Goal: Check status: Check status

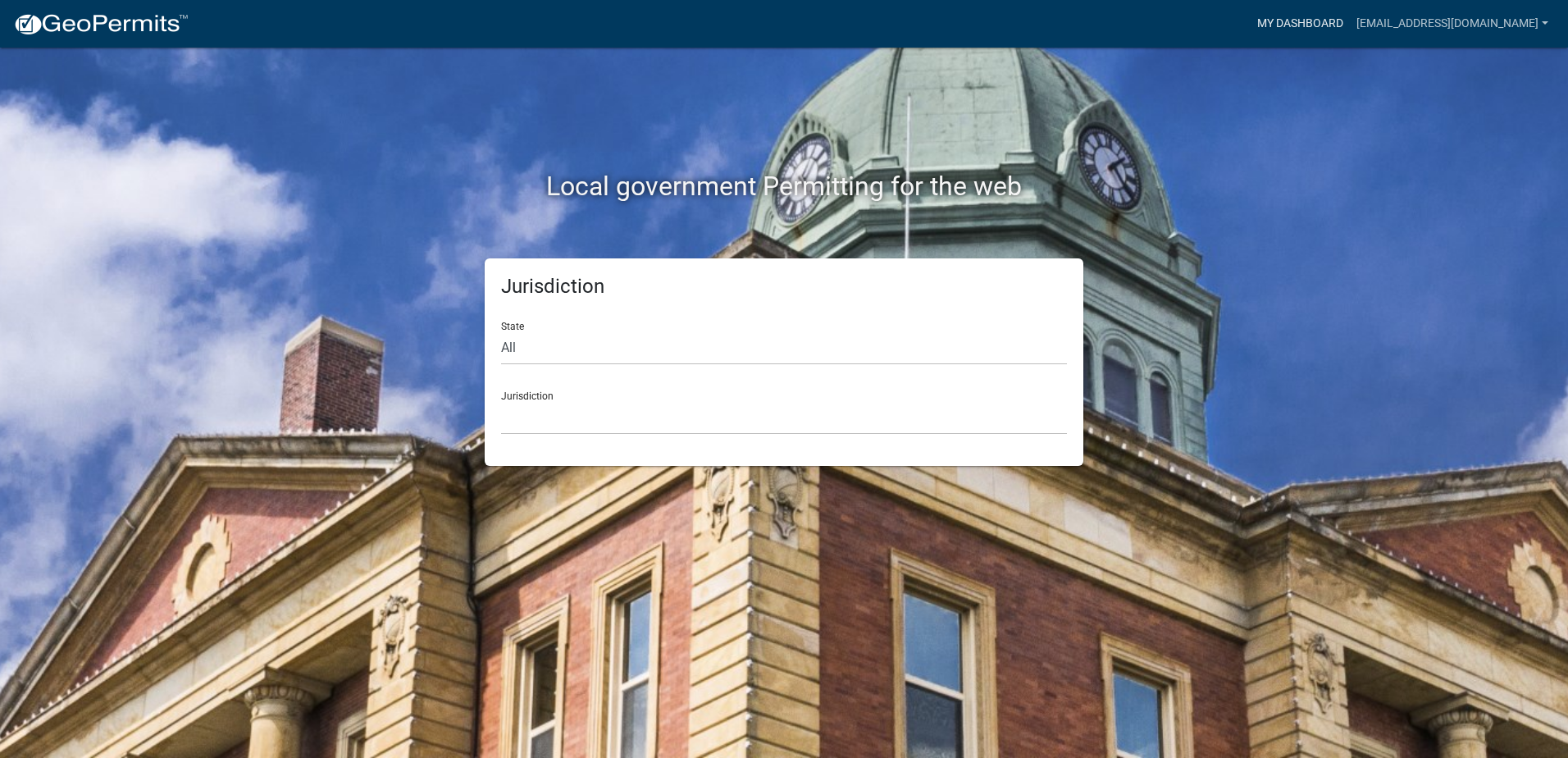
click at [1350, 28] on link "My Dashboard" at bounding box center [1300, 24] width 99 height 31
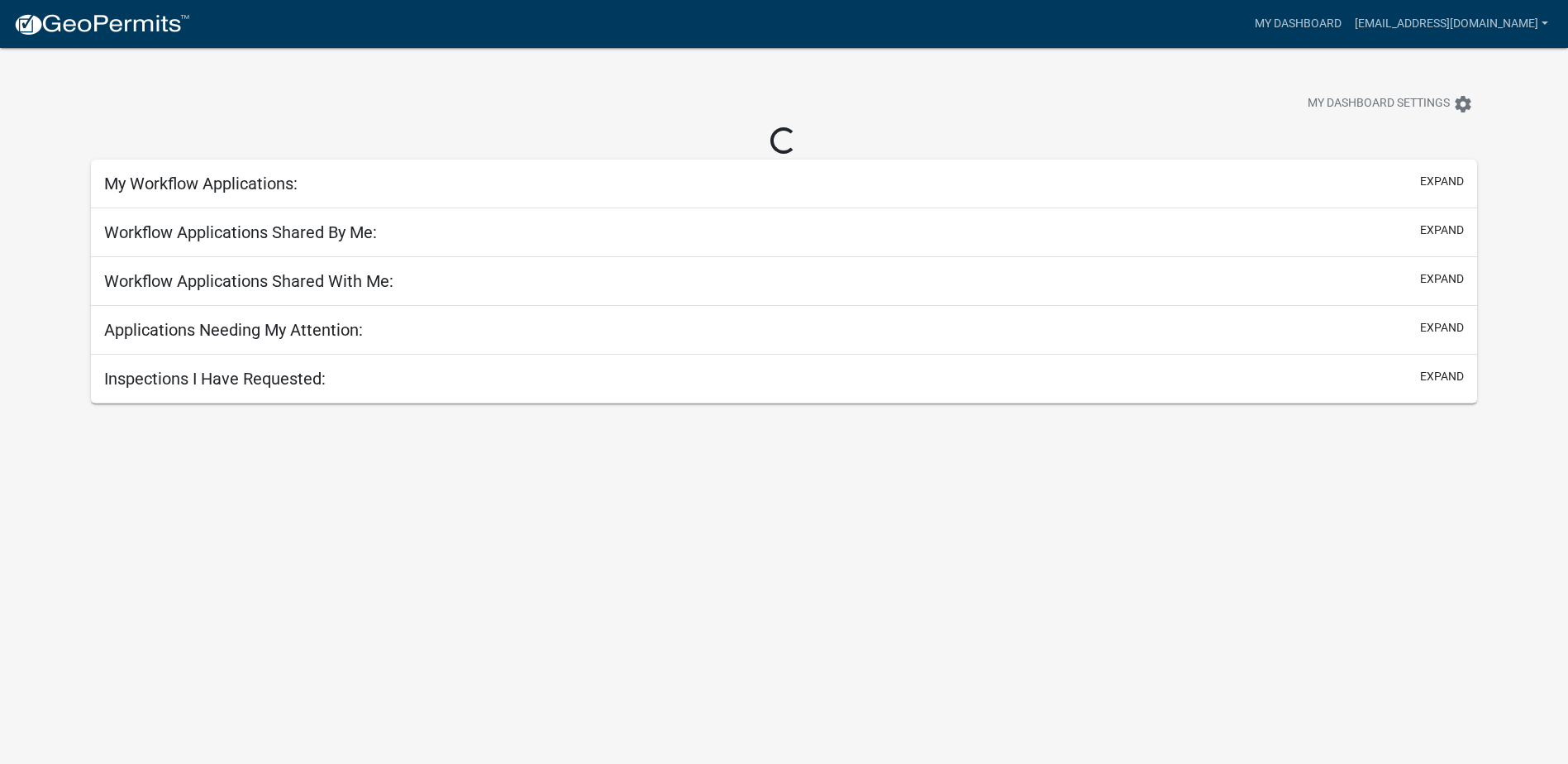
select select "2: 50"
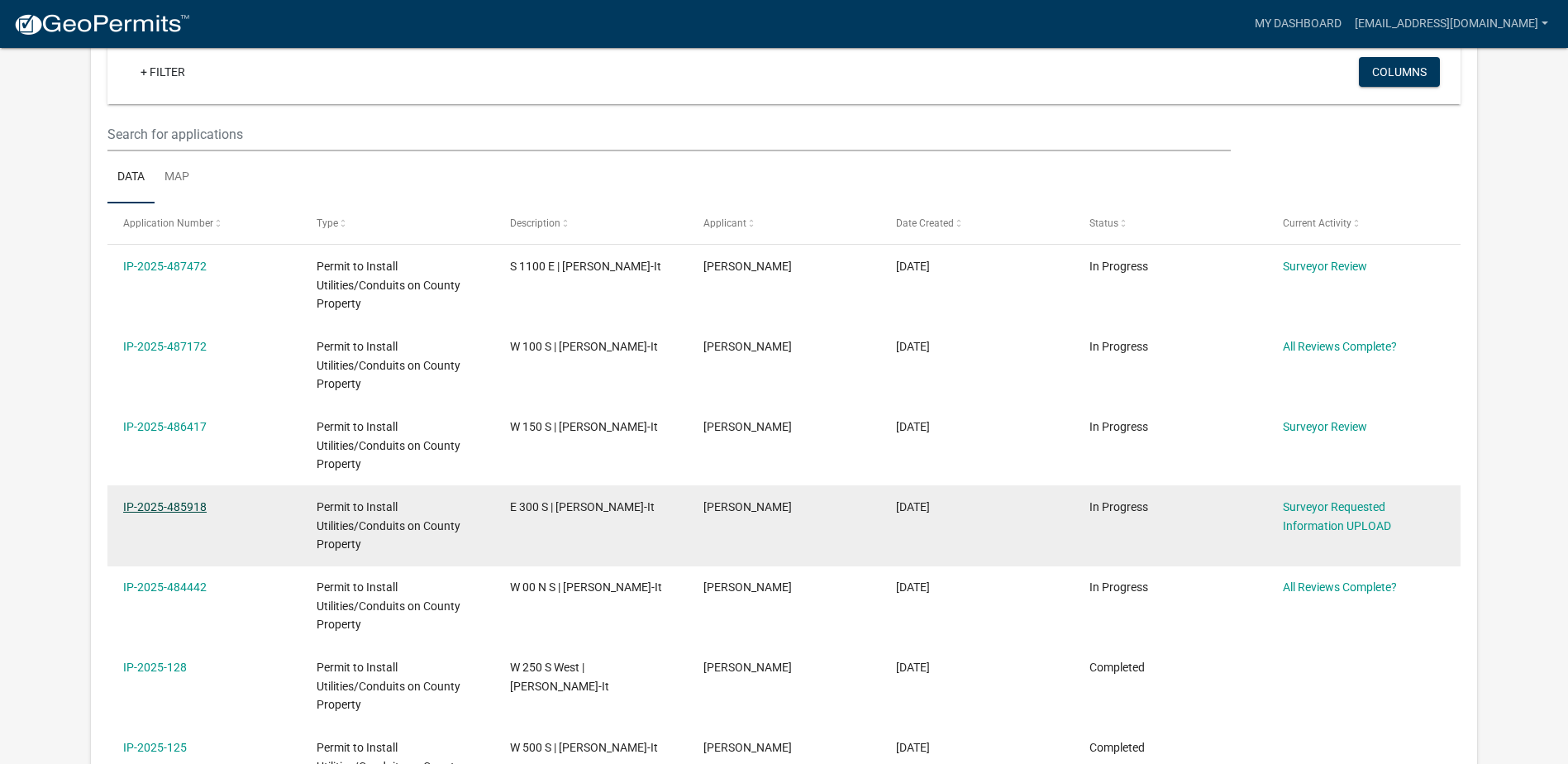
scroll to position [136, 0]
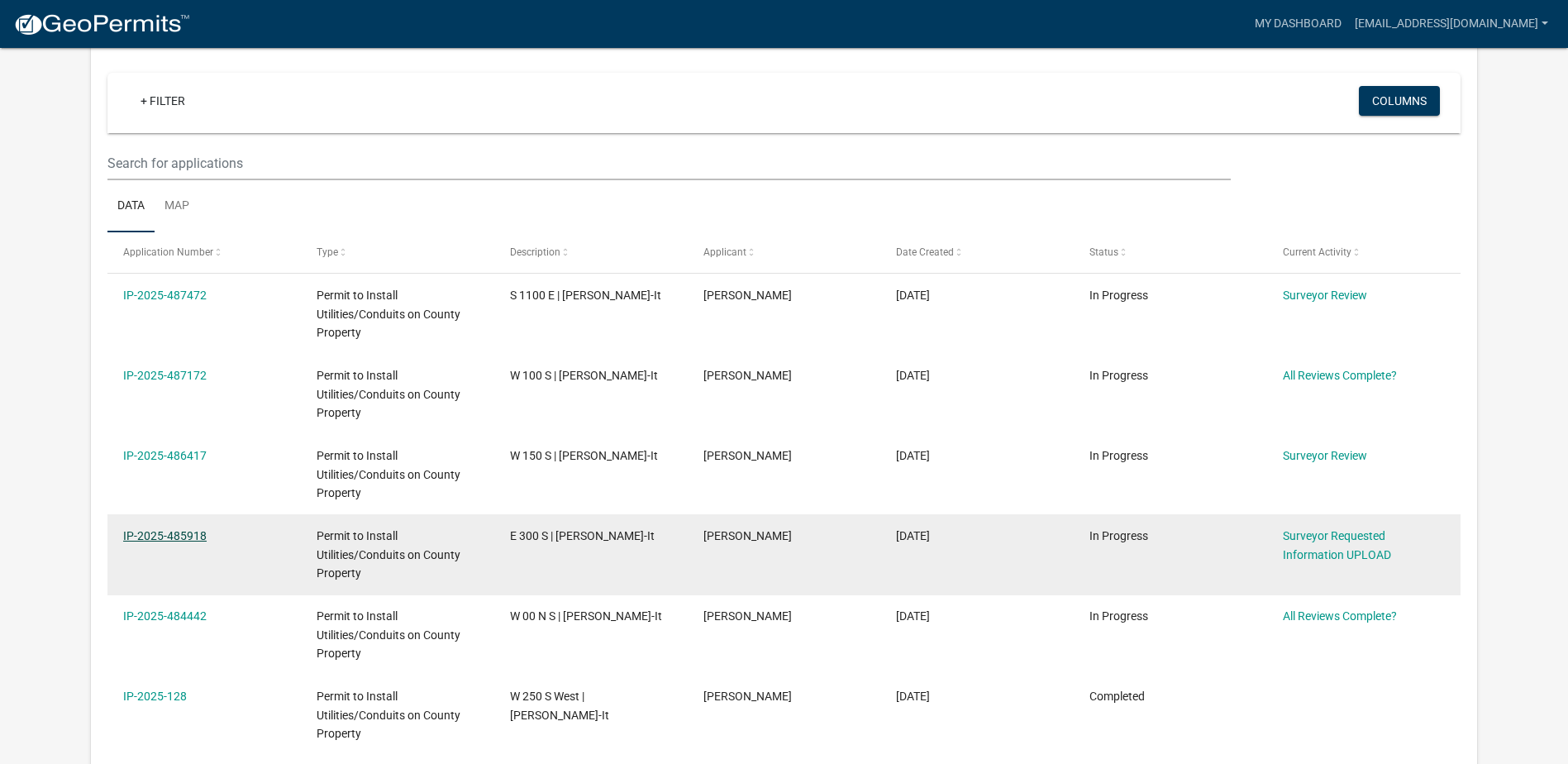
click at [186, 533] on link "IP-2025-485918" at bounding box center [165, 536] width 84 height 13
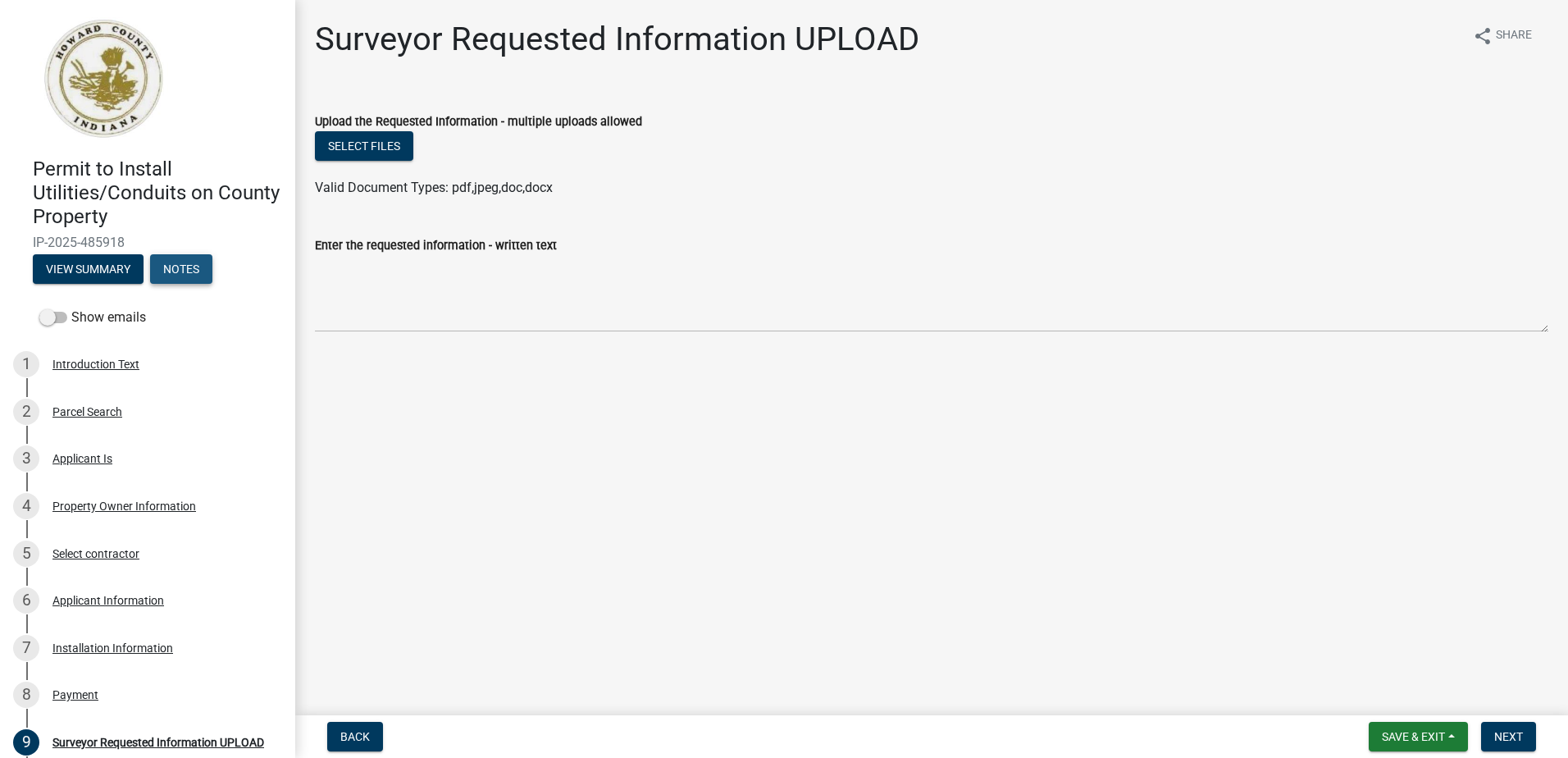
click at [180, 265] on button "Notes" at bounding box center [180, 269] width 62 height 30
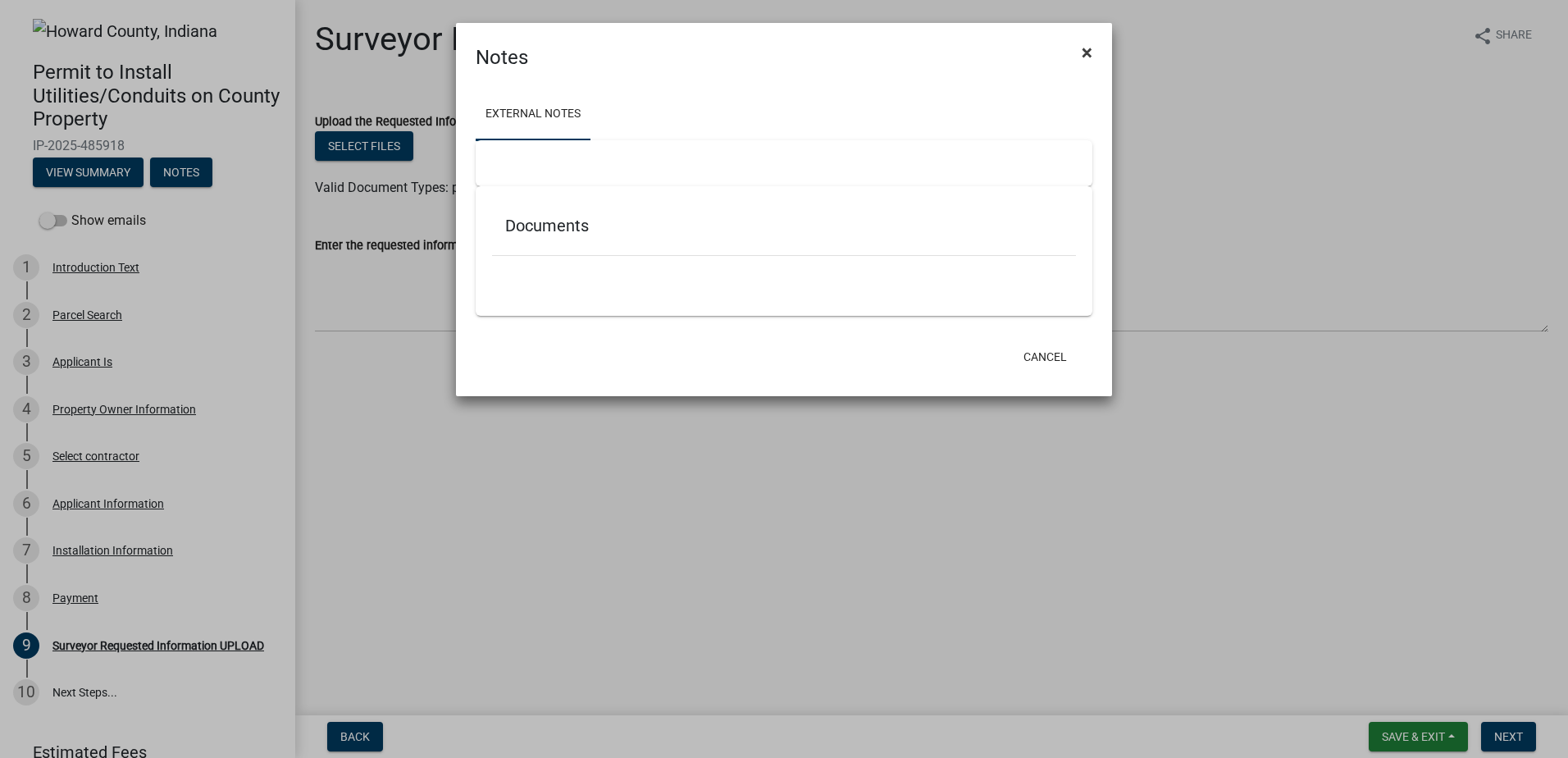
click at [1086, 50] on span "×" at bounding box center [1087, 52] width 11 height 23
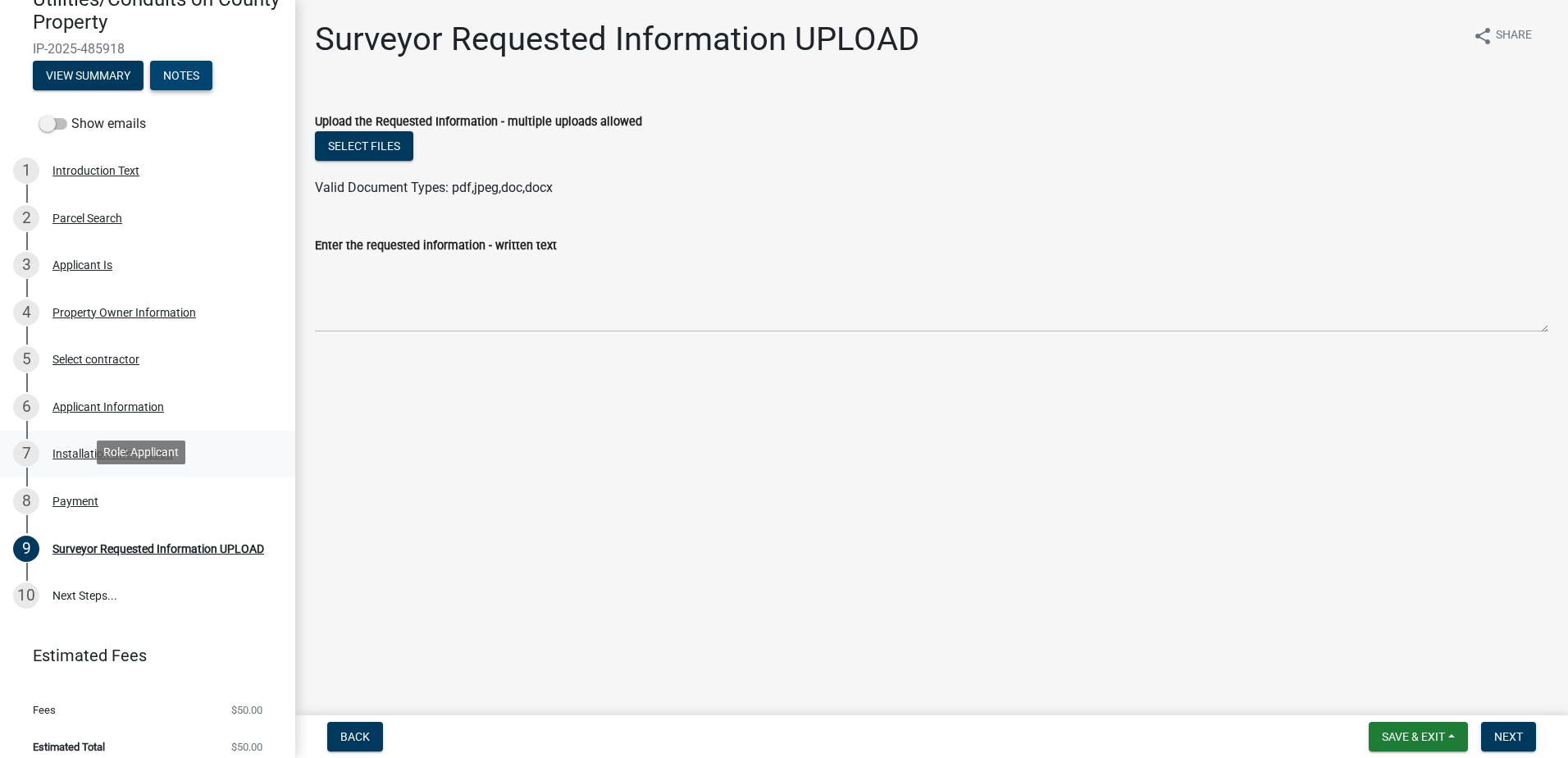
scroll to position [111, 0]
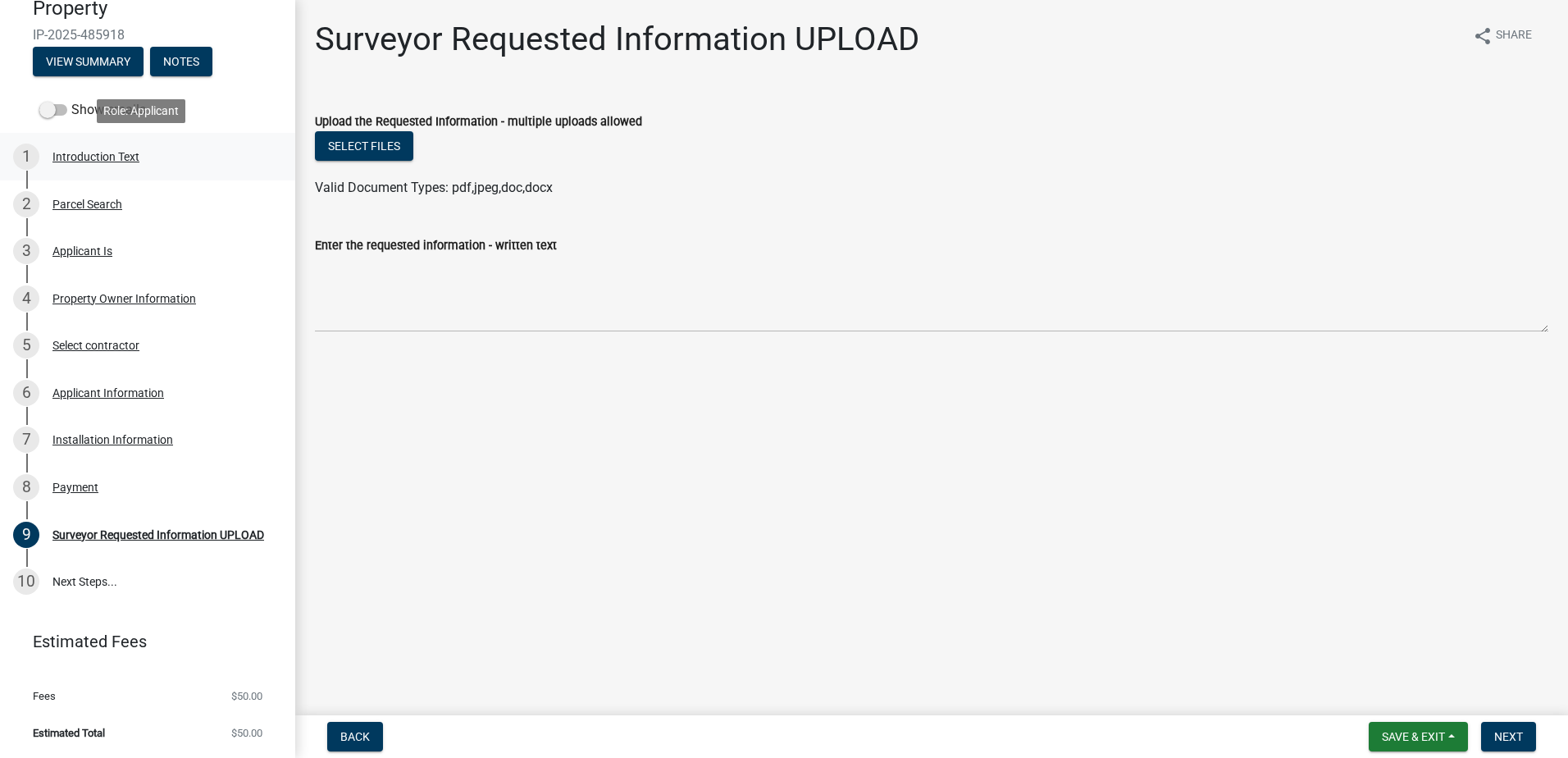
click at [104, 156] on div "Introduction Text" at bounding box center [96, 156] width 87 height 11
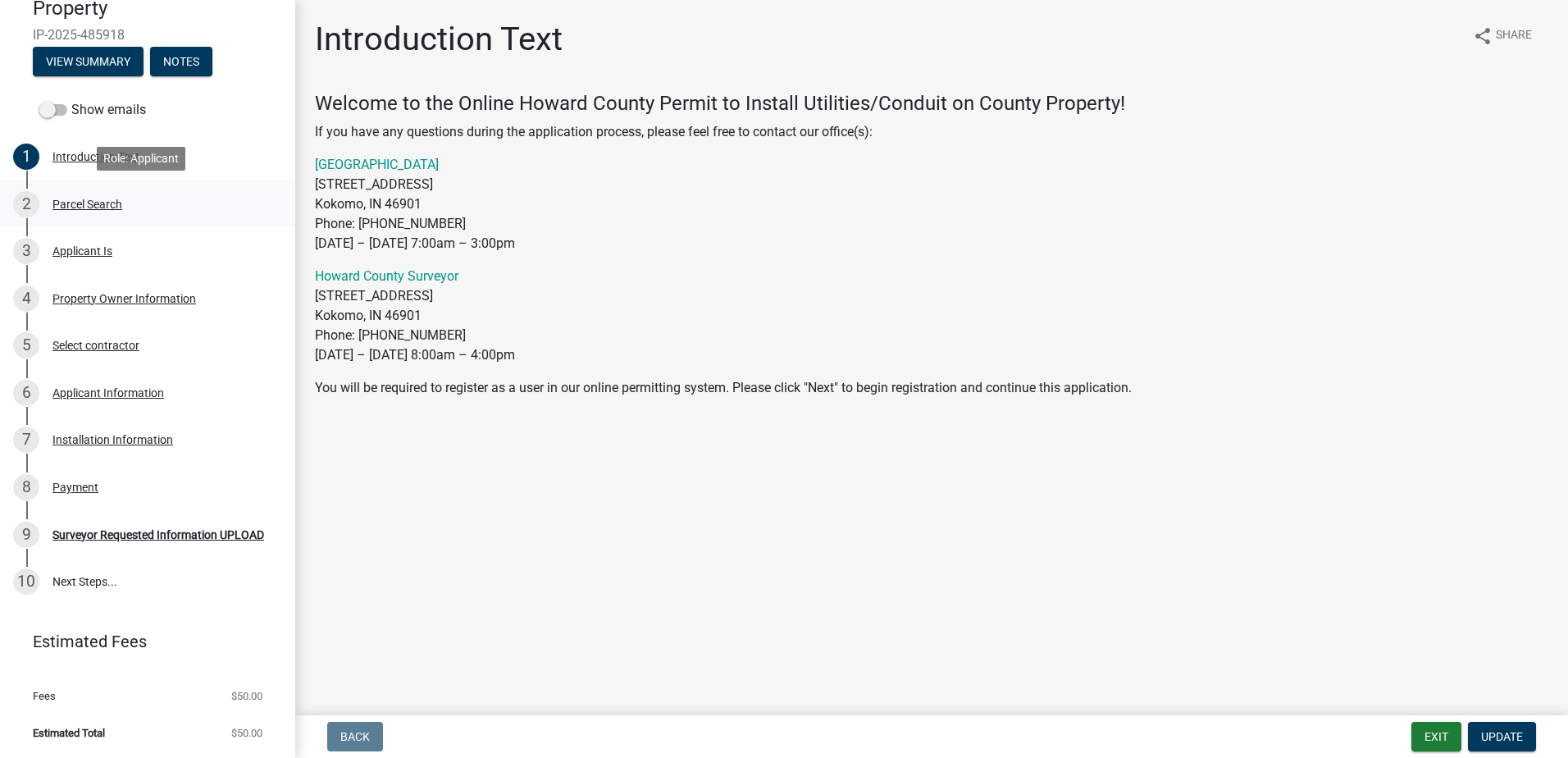
click at [92, 204] on div "Parcel Search" at bounding box center [87, 204] width 69 height 11
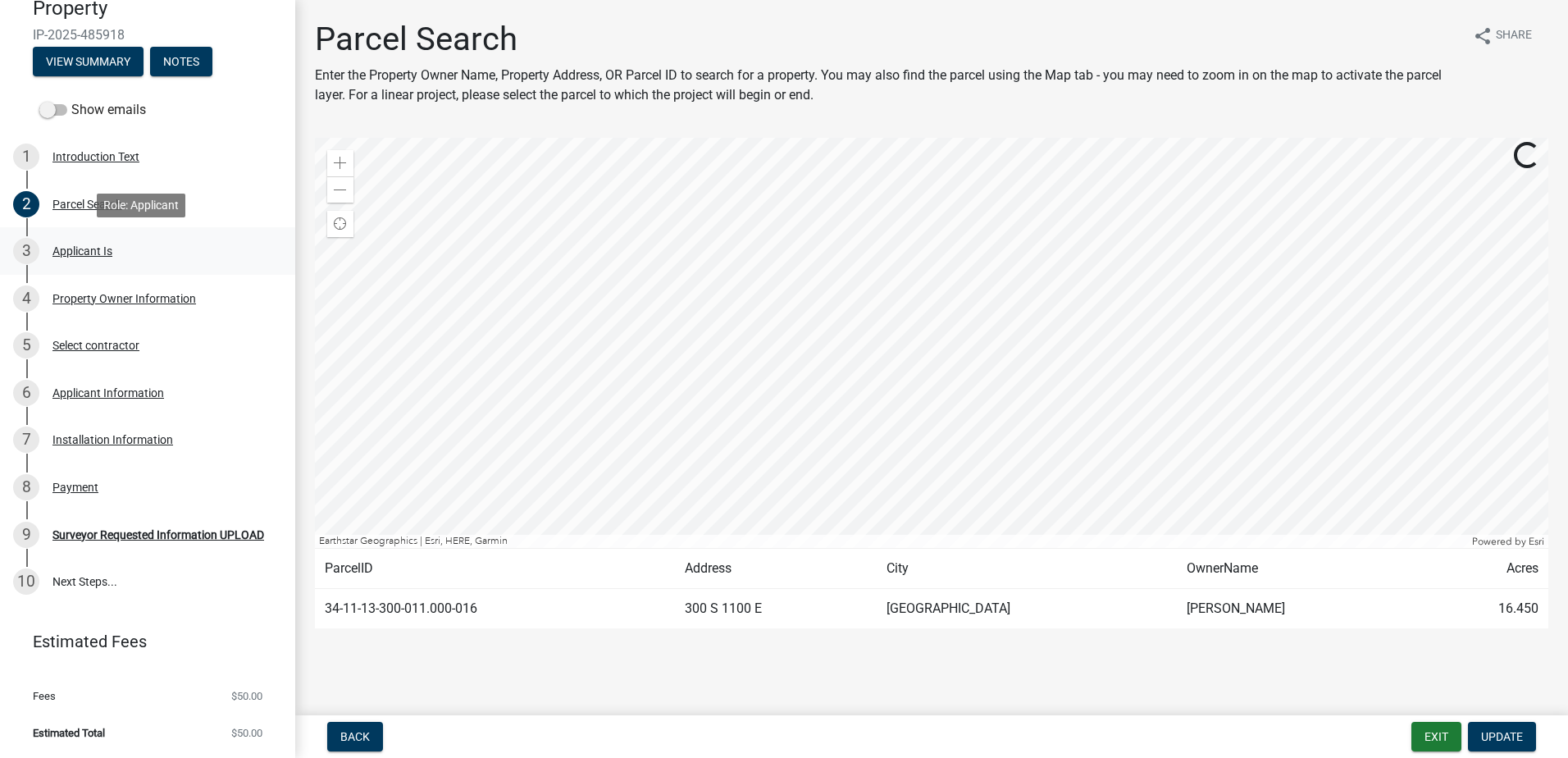
click at [91, 250] on div "Applicant Is" at bounding box center [82, 251] width 60 height 11
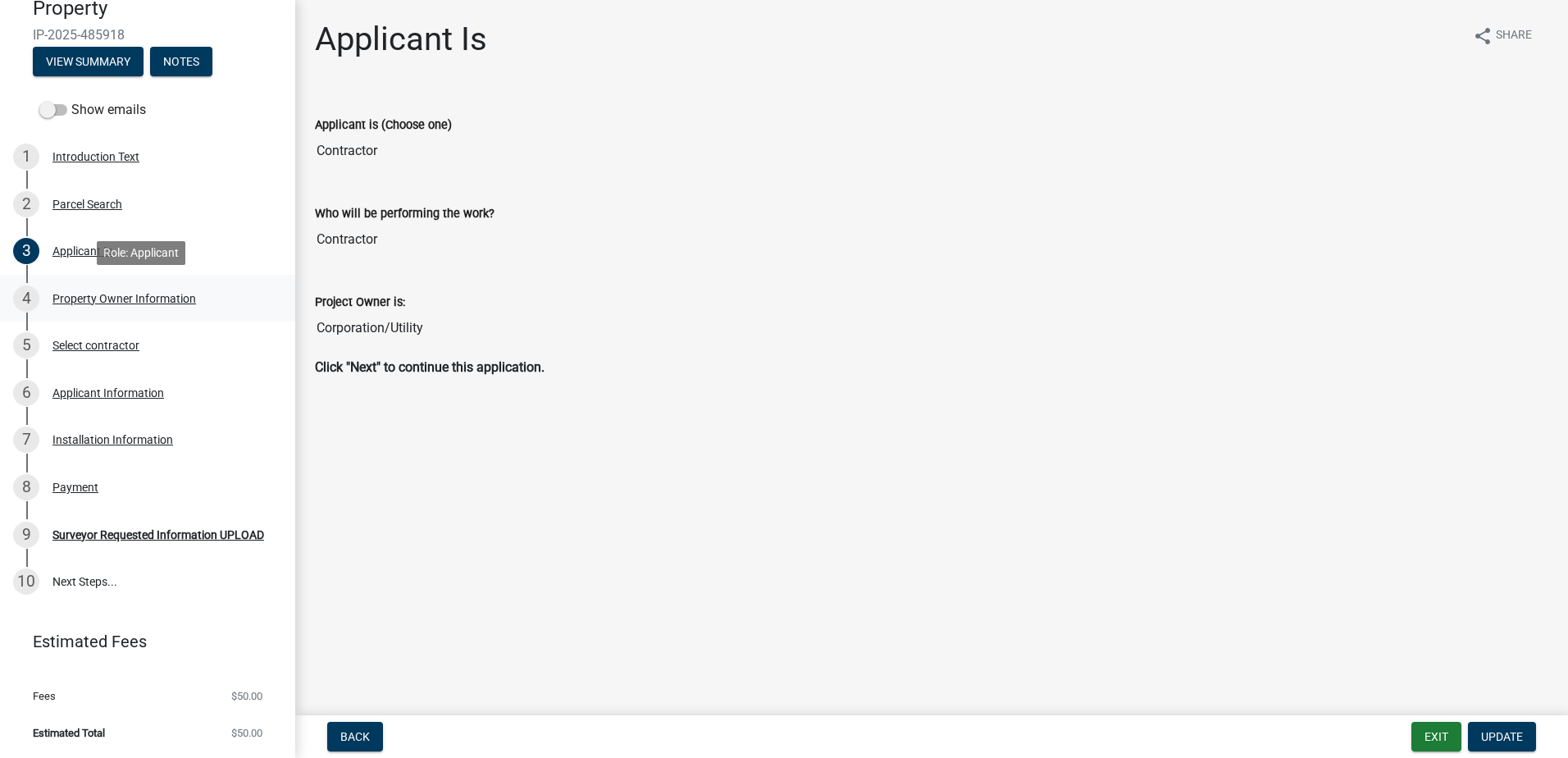
click at [109, 298] on div "Property Owner Information" at bounding box center [124, 299] width 143 height 11
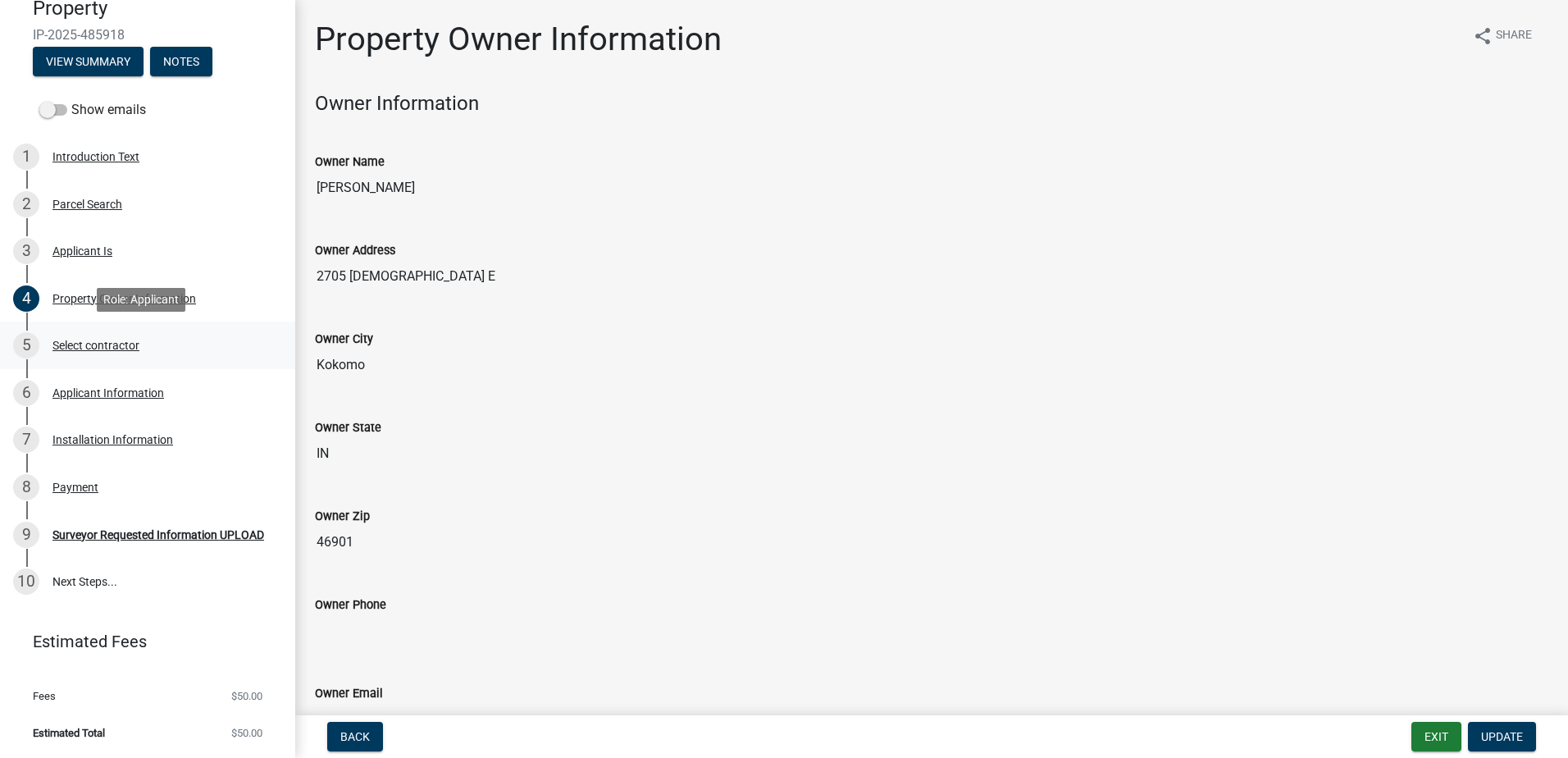
click at [104, 345] on div "Select contractor" at bounding box center [96, 345] width 87 height 11
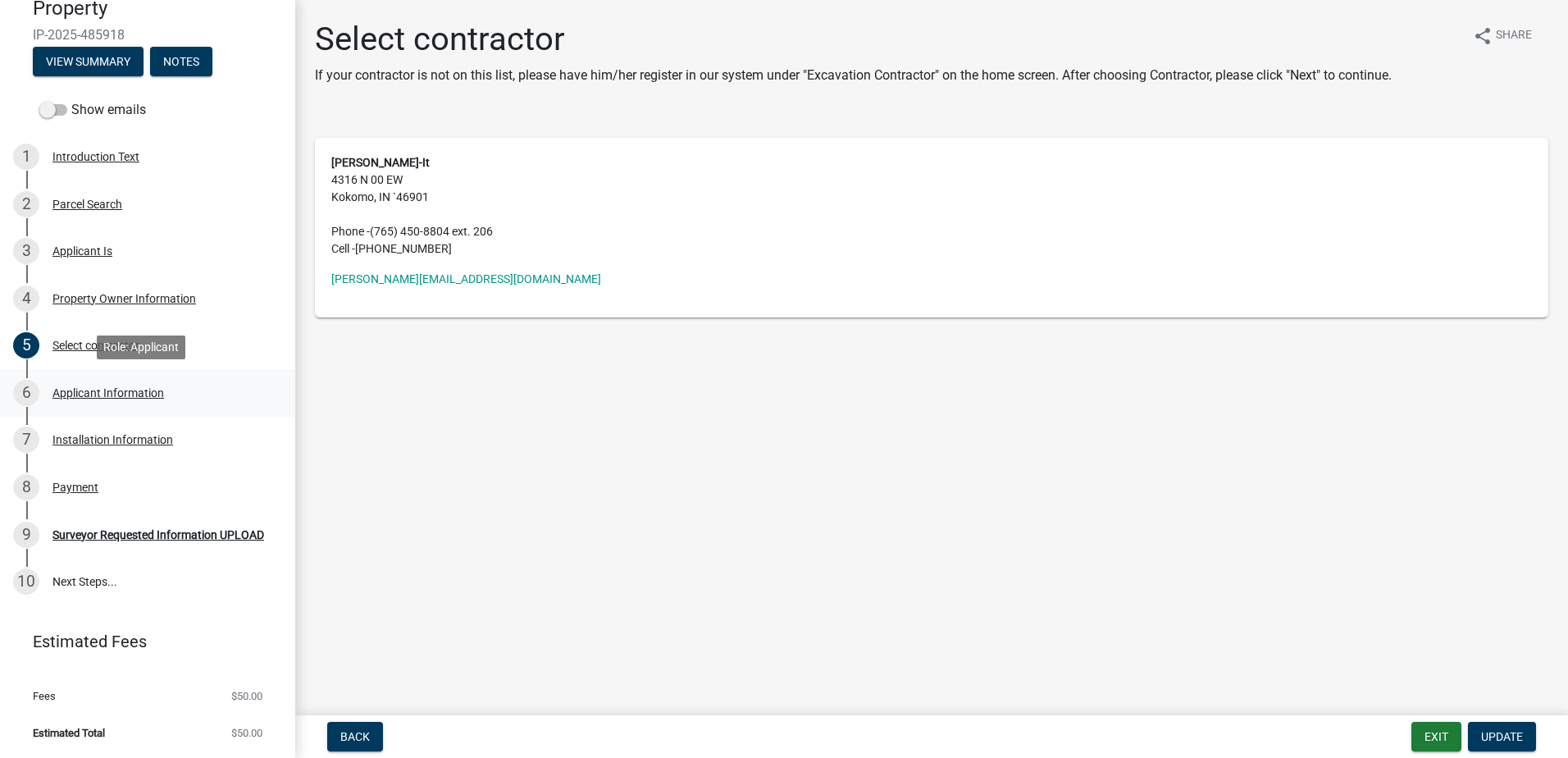
click at [112, 392] on div "Applicant Information" at bounding box center [108, 393] width 112 height 11
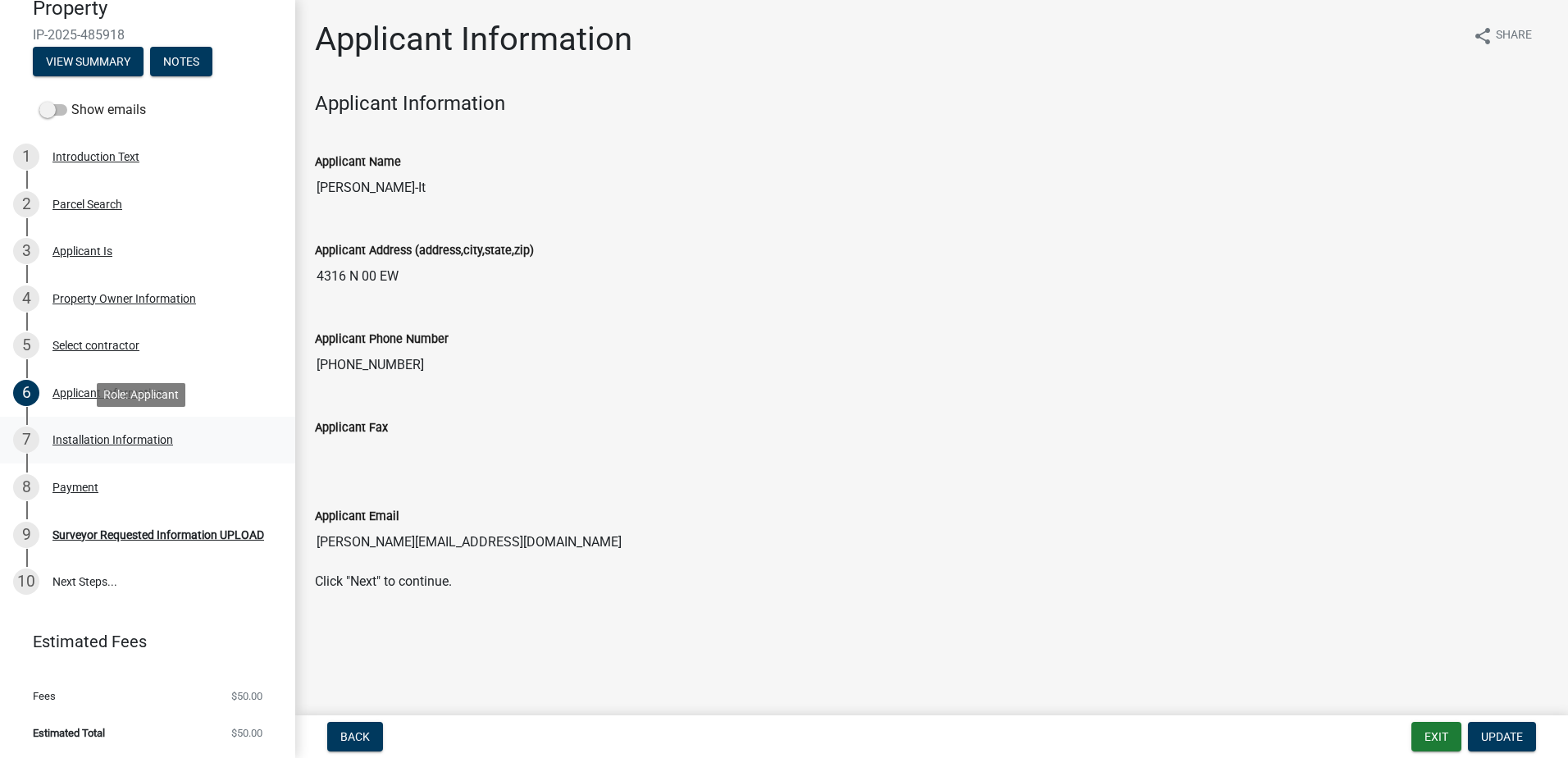
click at [163, 438] on div "Installation Information" at bounding box center [113, 439] width 120 height 11
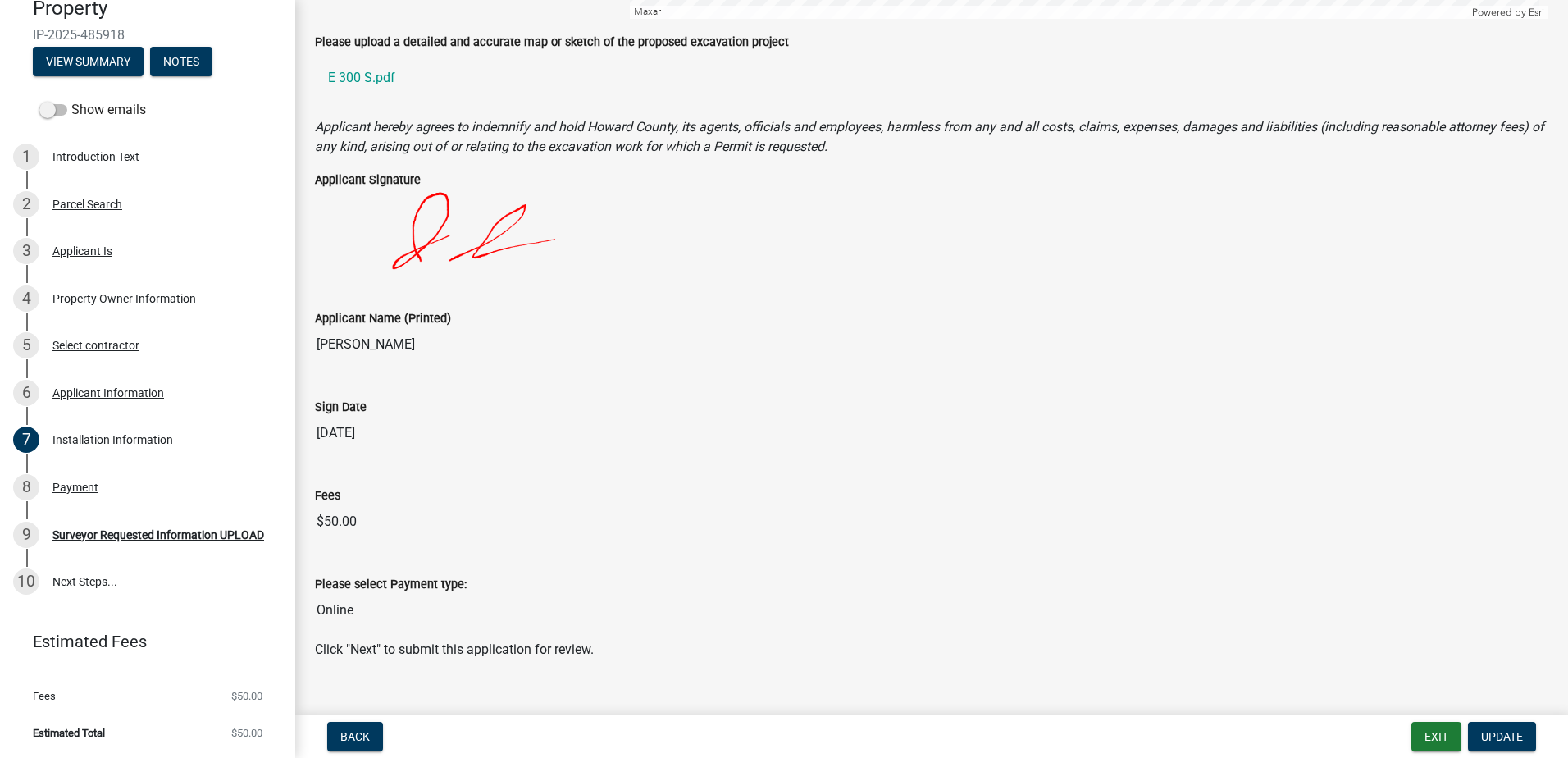
scroll to position [1467, 0]
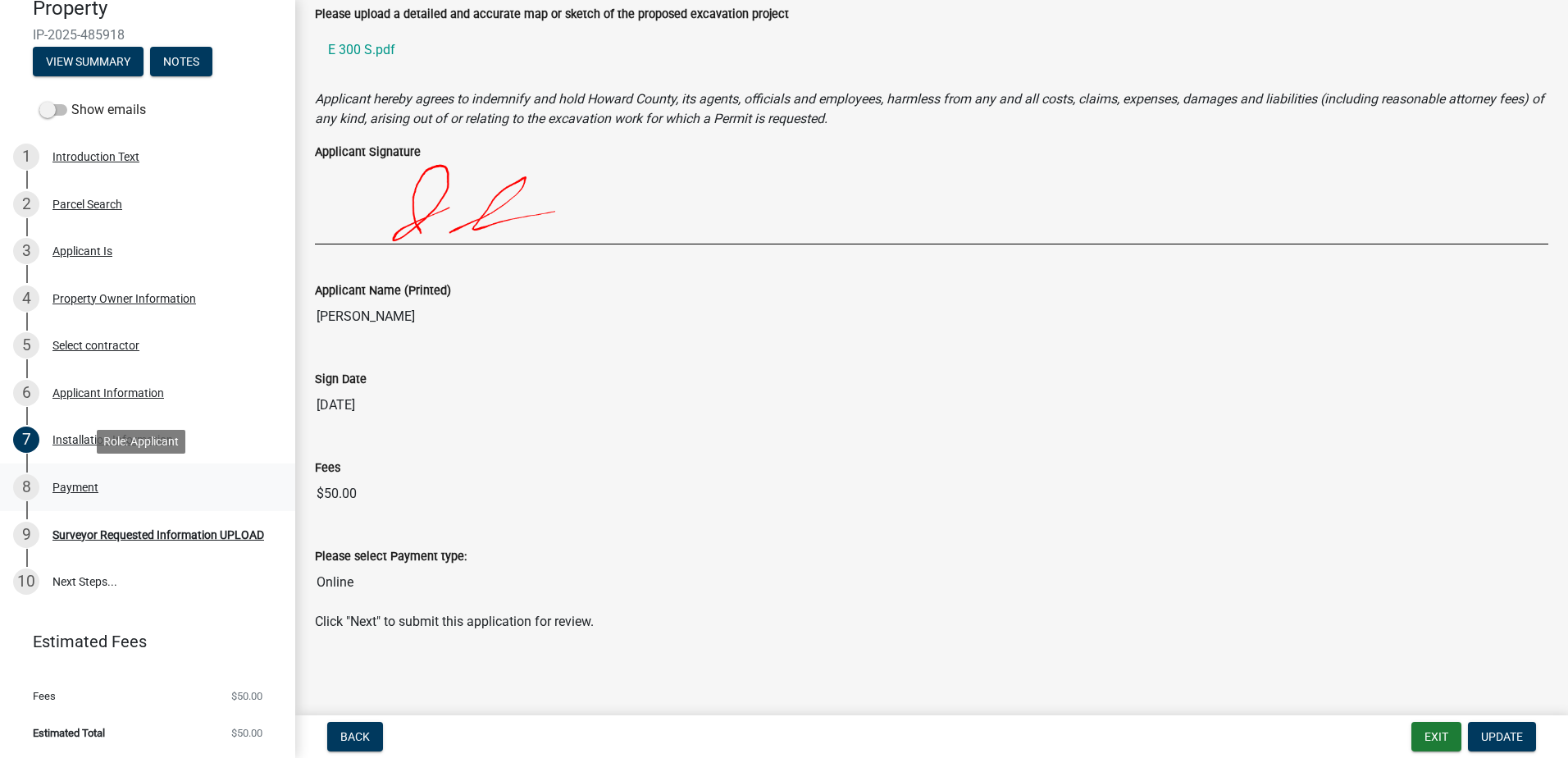
click at [91, 483] on div "Payment" at bounding box center [76, 487] width 46 height 11
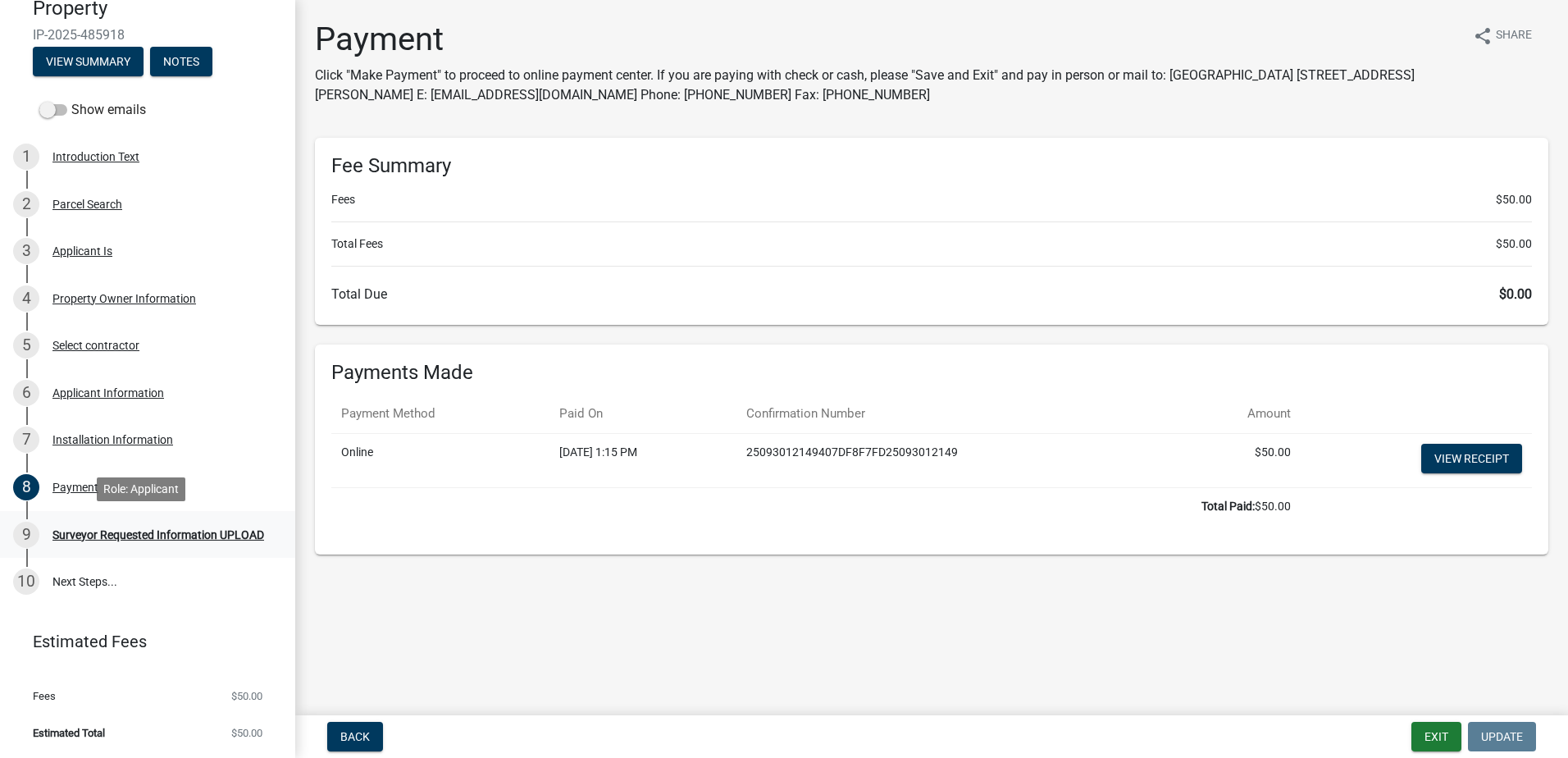
click at [130, 529] on div "Surveyor Requested Information UPLOAD" at bounding box center [158, 534] width 212 height 11
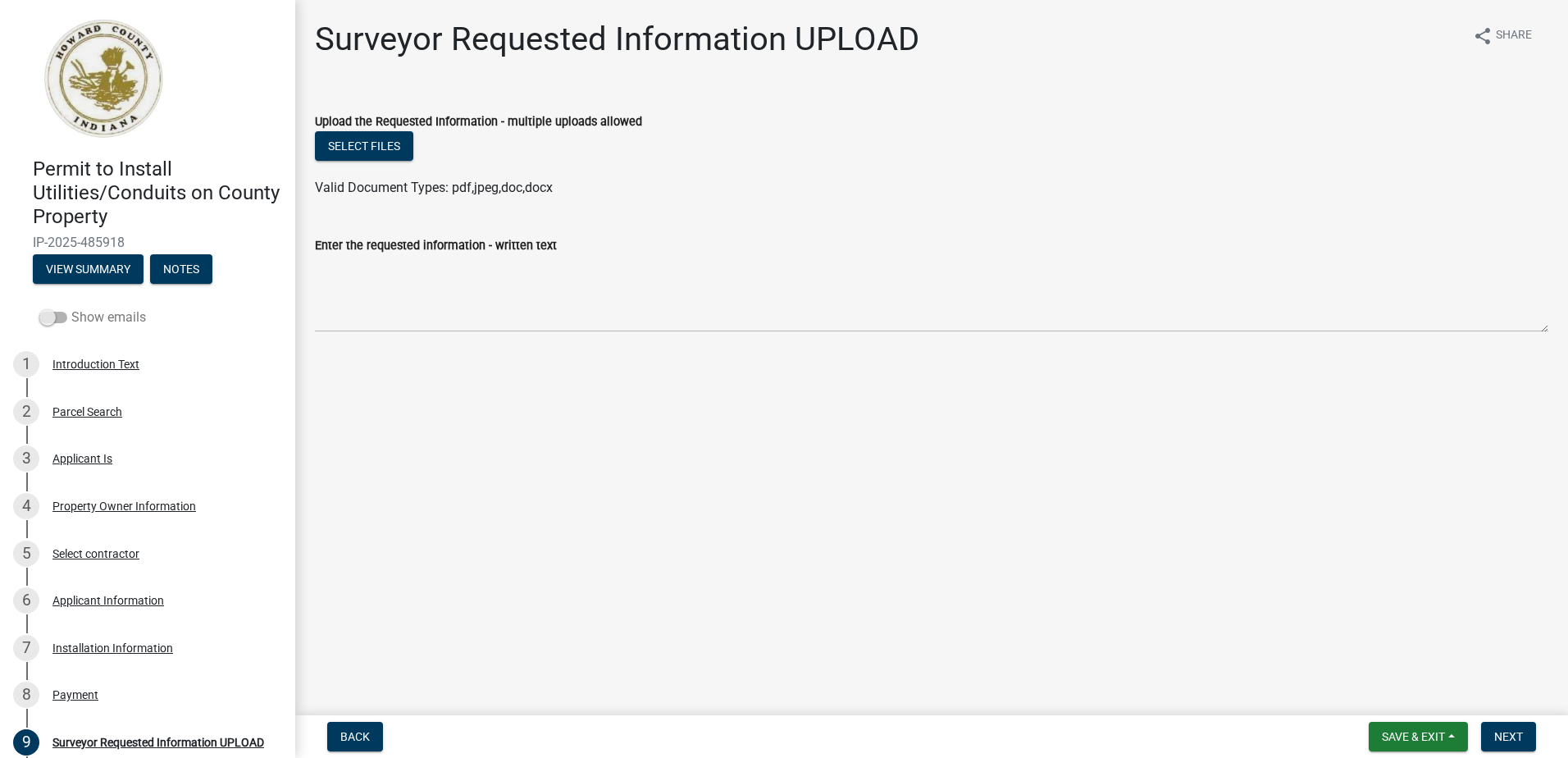
click at [56, 315] on span at bounding box center [54, 317] width 28 height 11
click at [71, 308] on input "Show emails" at bounding box center [71, 308] width 0 height 0
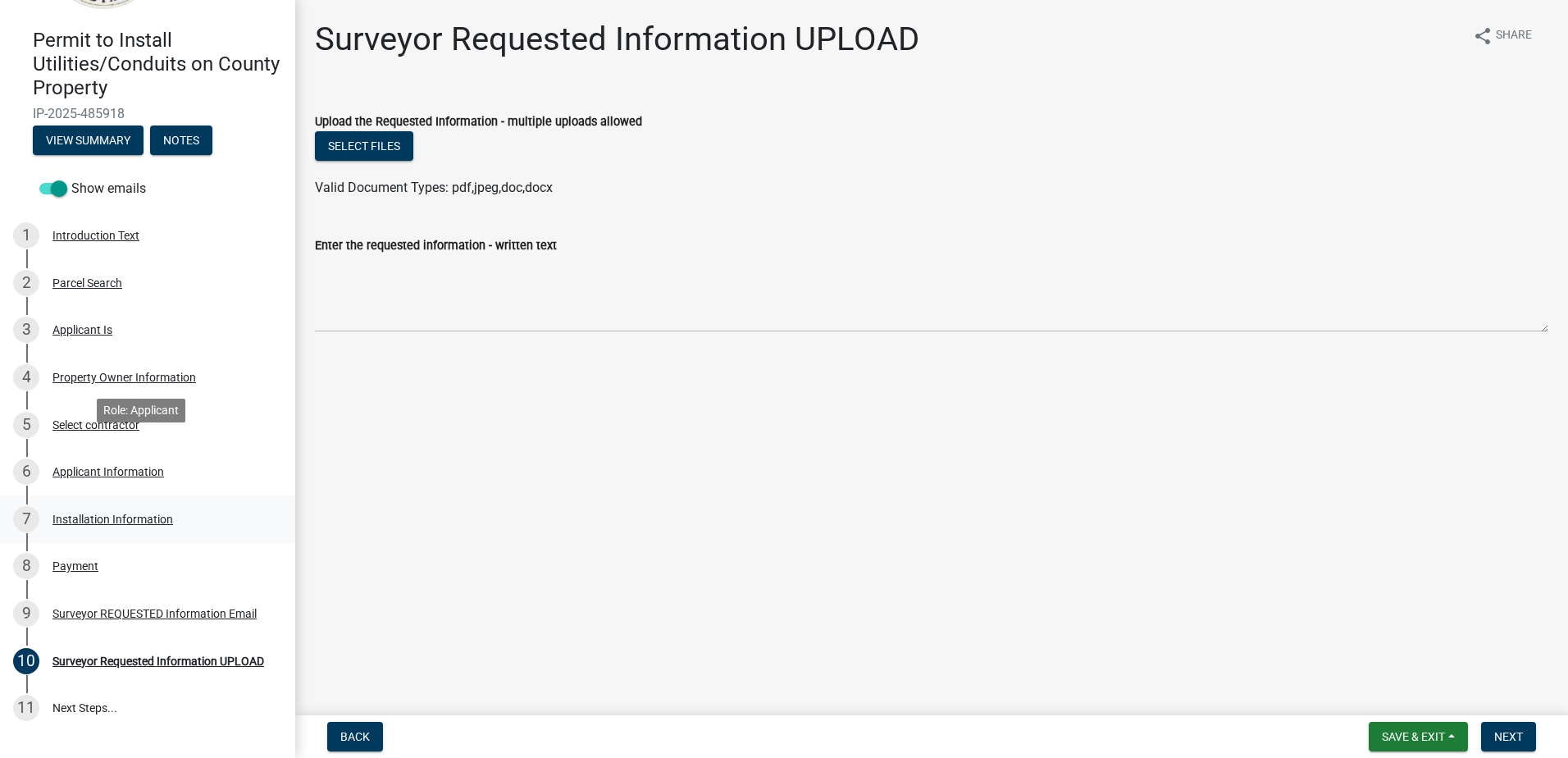
scroll to position [91, 0]
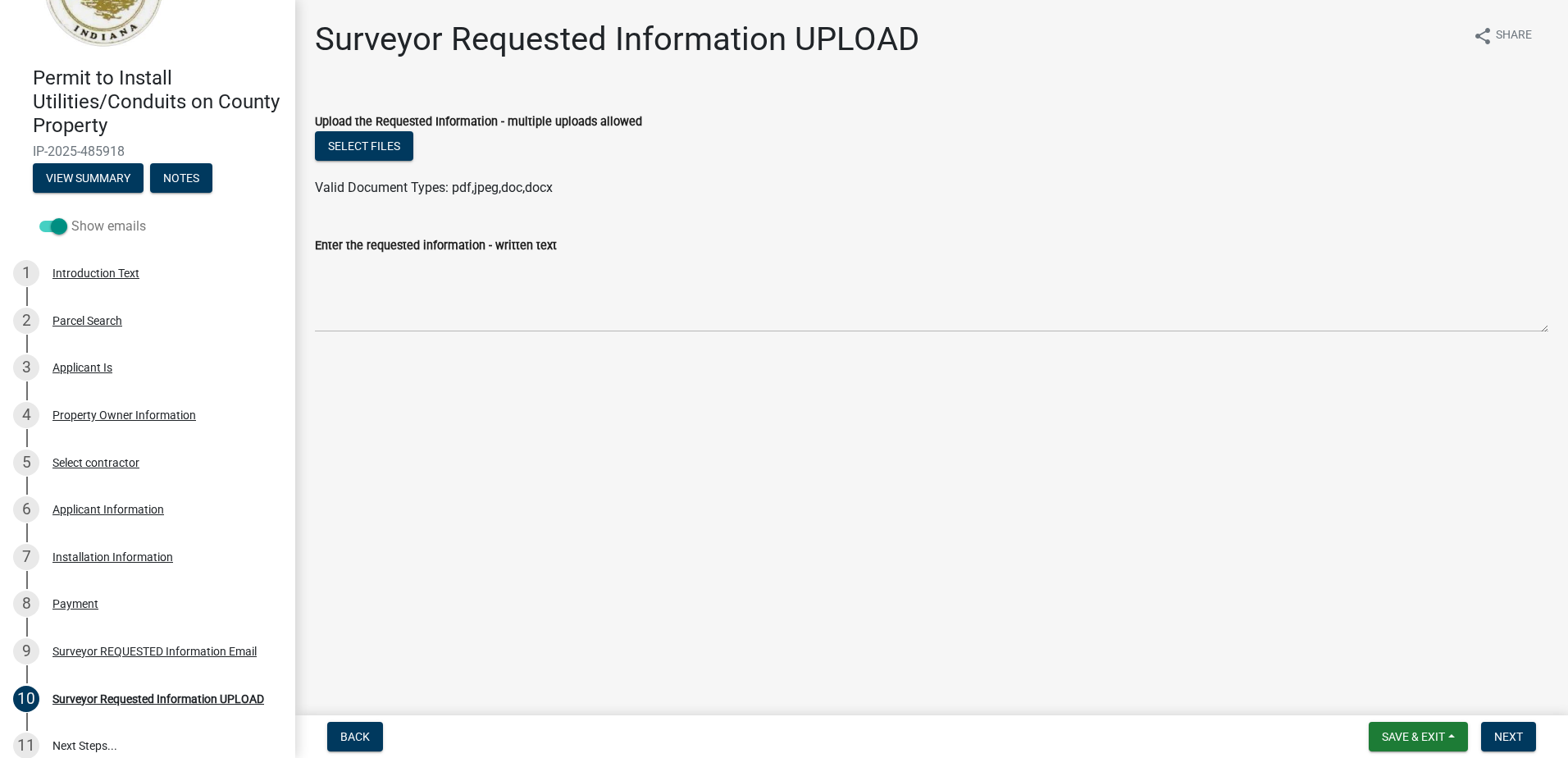
click at [55, 223] on span at bounding box center [54, 226] width 28 height 11
click at [71, 216] on input "Show emails" at bounding box center [71, 216] width 0 height 0
click at [55, 223] on span at bounding box center [54, 226] width 28 height 11
click at [71, 216] on input "Show emails" at bounding box center [71, 216] width 0 height 0
click at [189, 645] on div "Surveyor REQUESTED Information Email" at bounding box center [154, 651] width 204 height 11
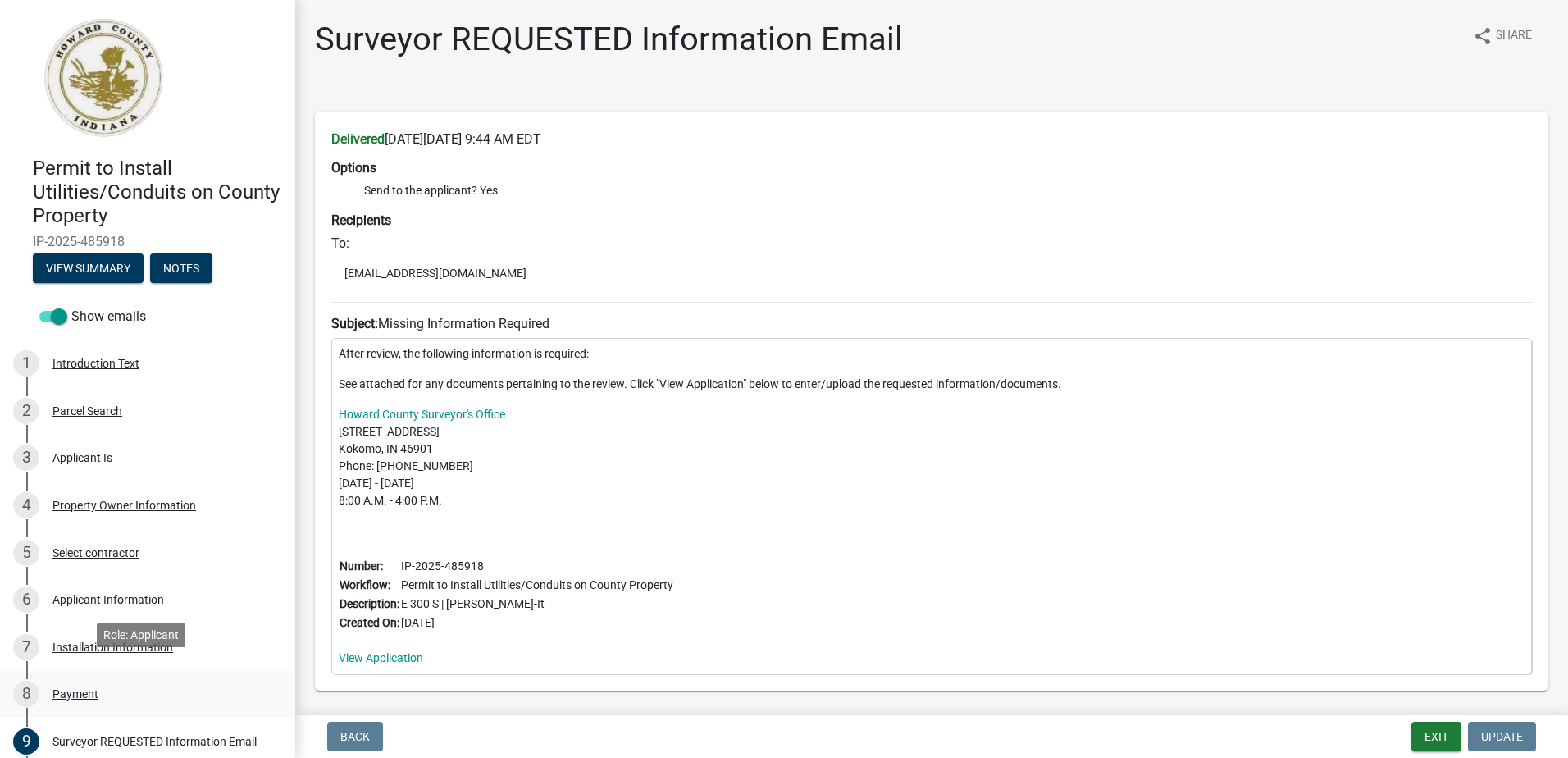
scroll to position [0, 0]
